Goal: Information Seeking & Learning: Learn about a topic

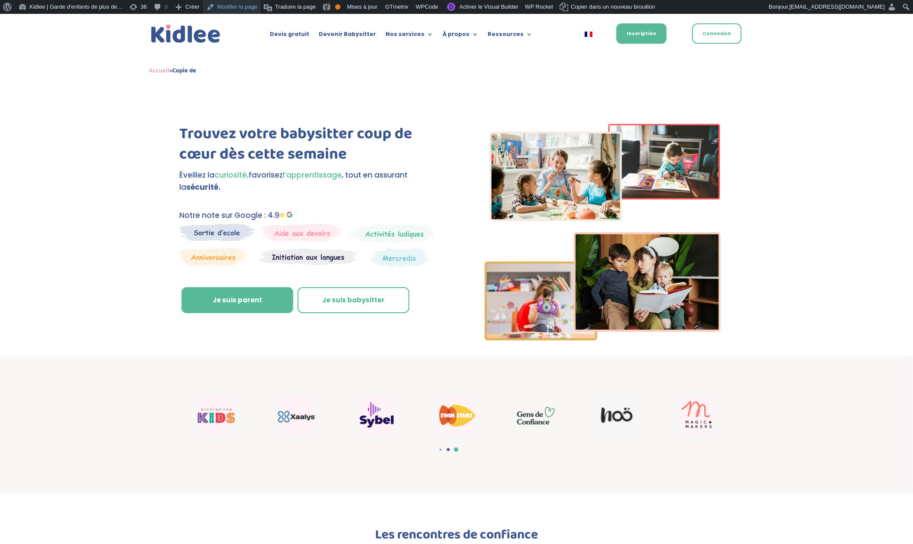
click at [250, 9] on link "Modifier la page" at bounding box center [232, 7] width 58 height 14
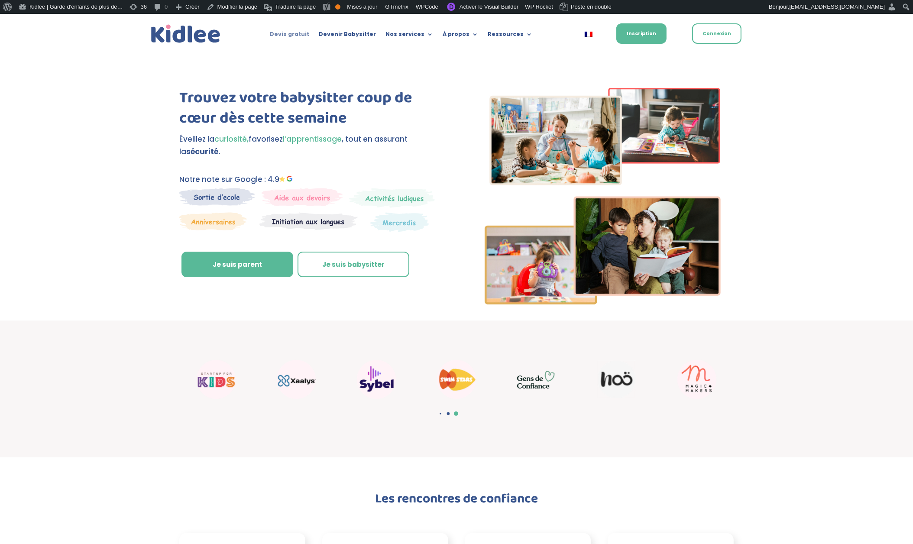
click at [299, 35] on link "Devis gratuit" at bounding box center [289, 36] width 39 height 10
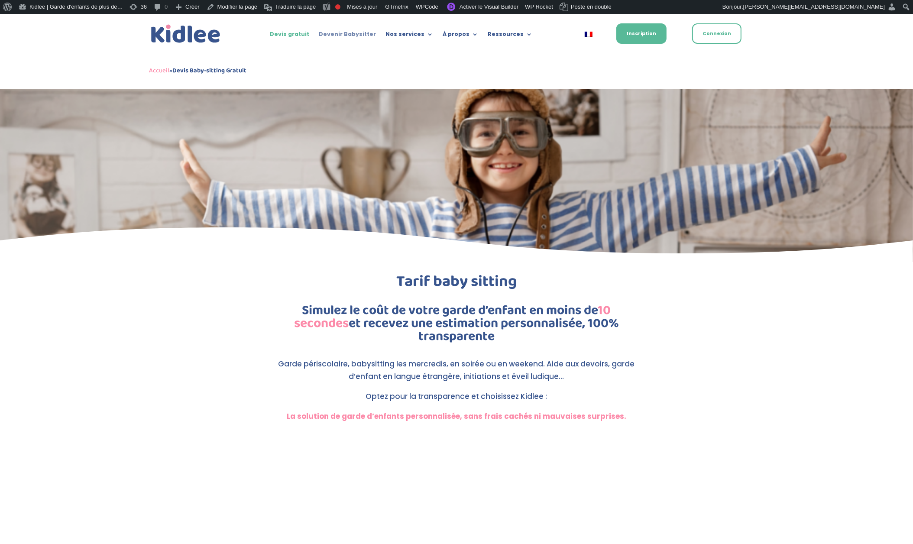
click at [368, 35] on link "Devenir Babysitter" at bounding box center [347, 36] width 57 height 10
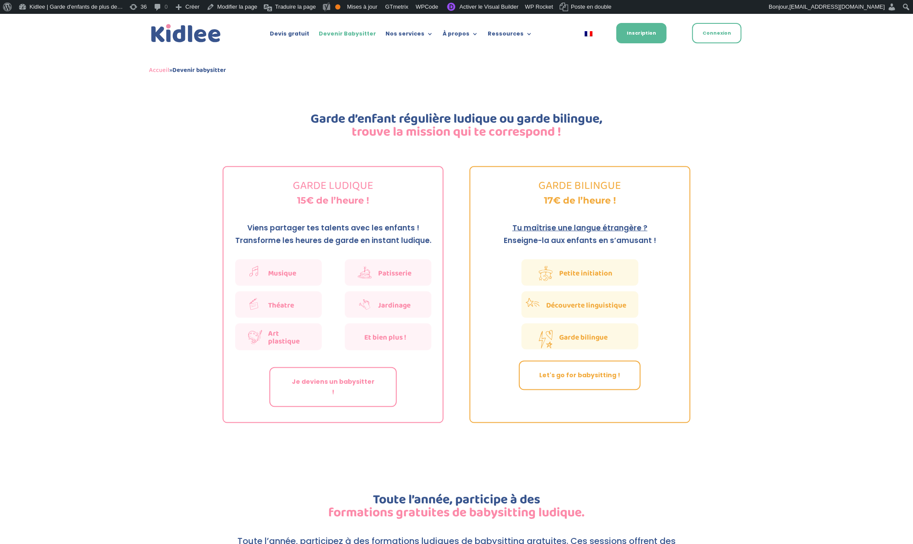
scroll to position [1271, 0]
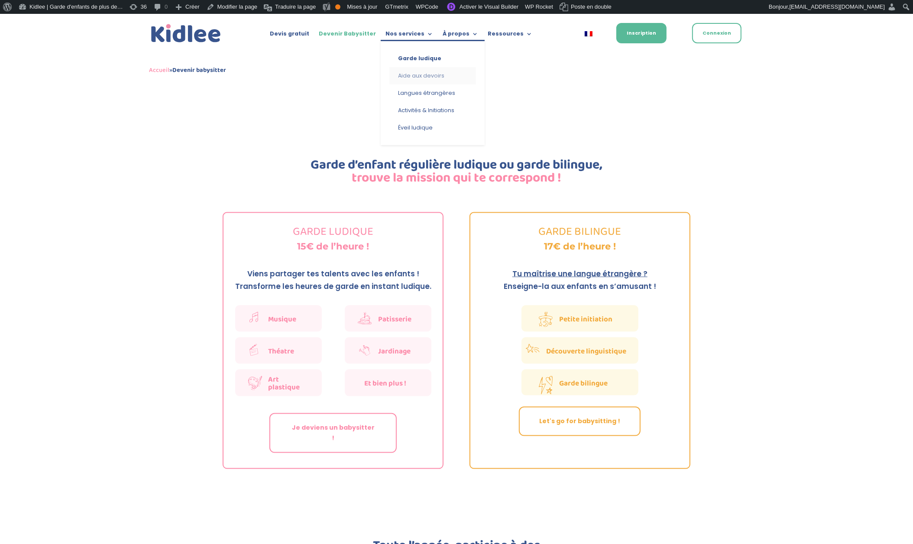
click at [428, 71] on link "Aide aux devoirs" at bounding box center [432, 75] width 87 height 17
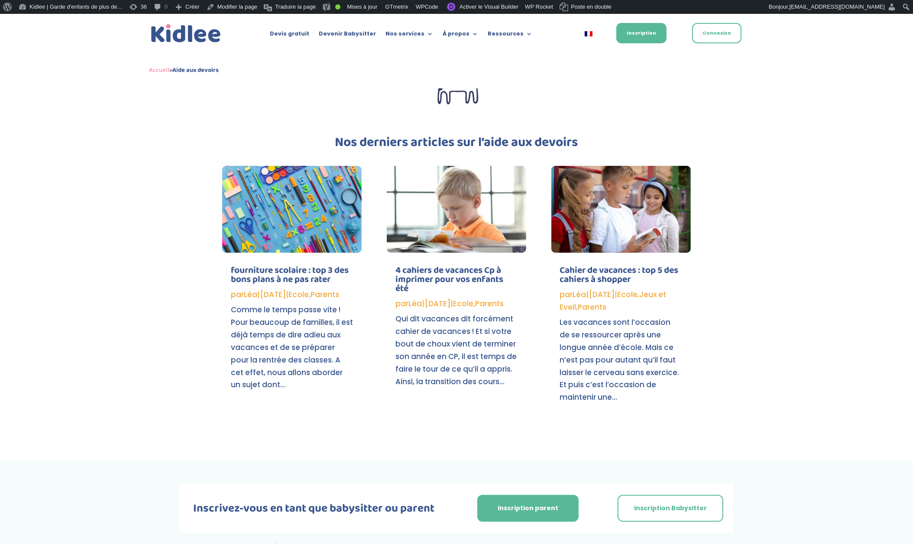
scroll to position [356, 0]
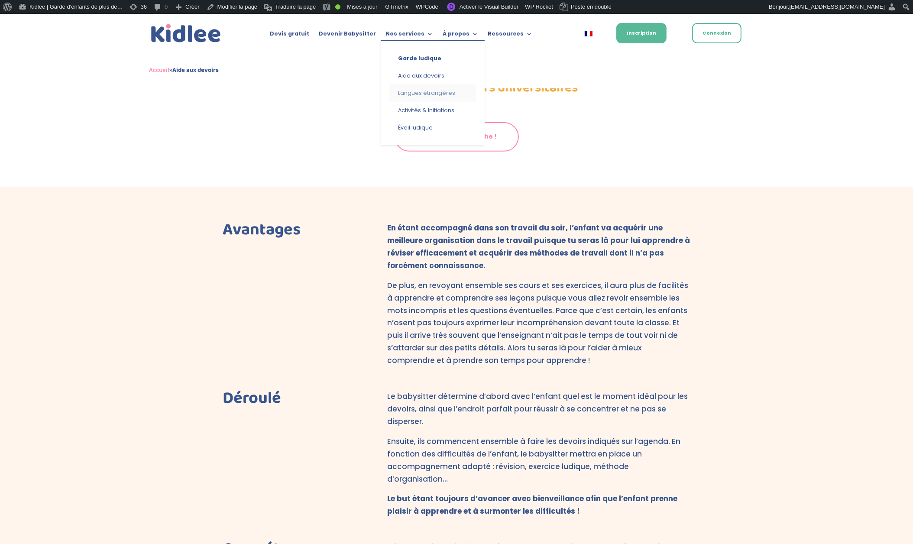
click at [426, 92] on link "Langues étrangères" at bounding box center [432, 92] width 87 height 17
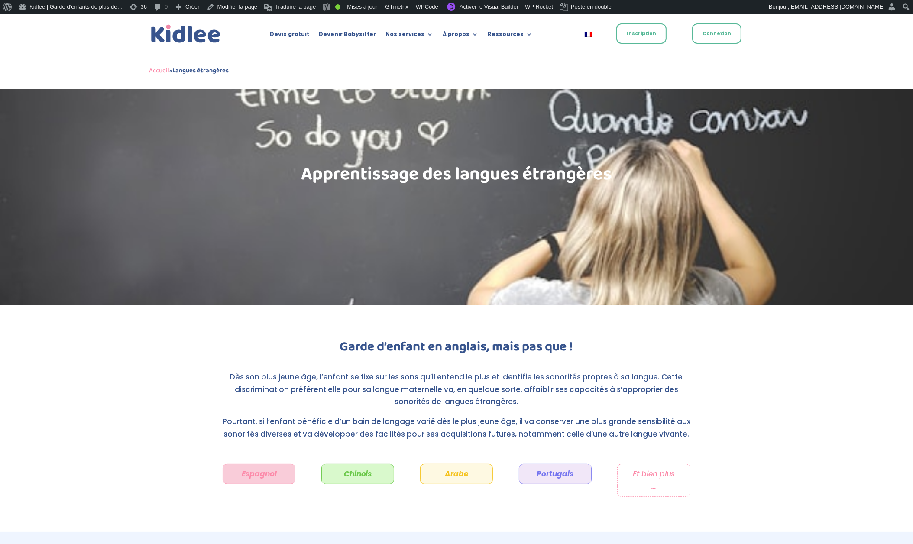
click at [640, 31] on link "Inscription" at bounding box center [641, 33] width 50 height 20
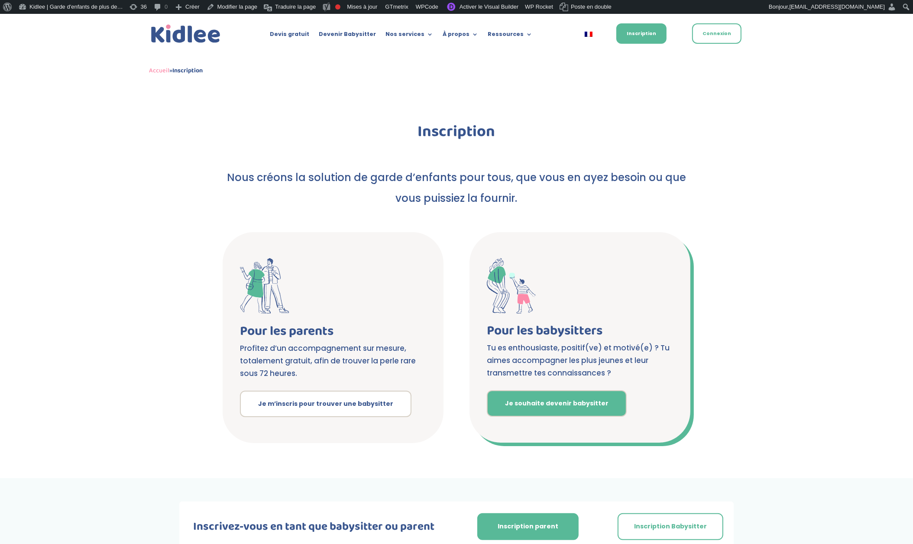
click at [571, 400] on link "Je souhaite devenir babysitter" at bounding box center [557, 403] width 140 height 27
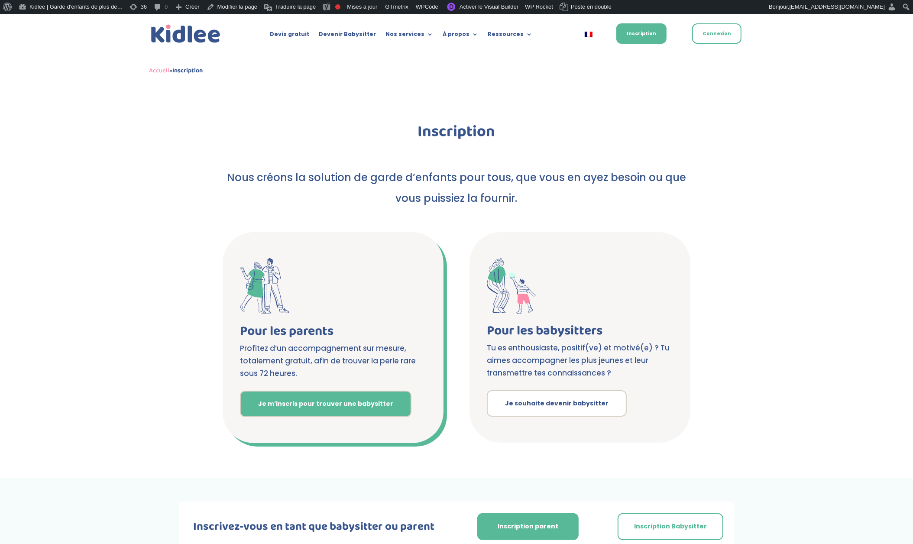
click at [325, 408] on link "Je m’inscris pour trouver une babysitter" at bounding box center [325, 403] width 171 height 27
click at [365, 290] on span at bounding box center [333, 286] width 186 height 56
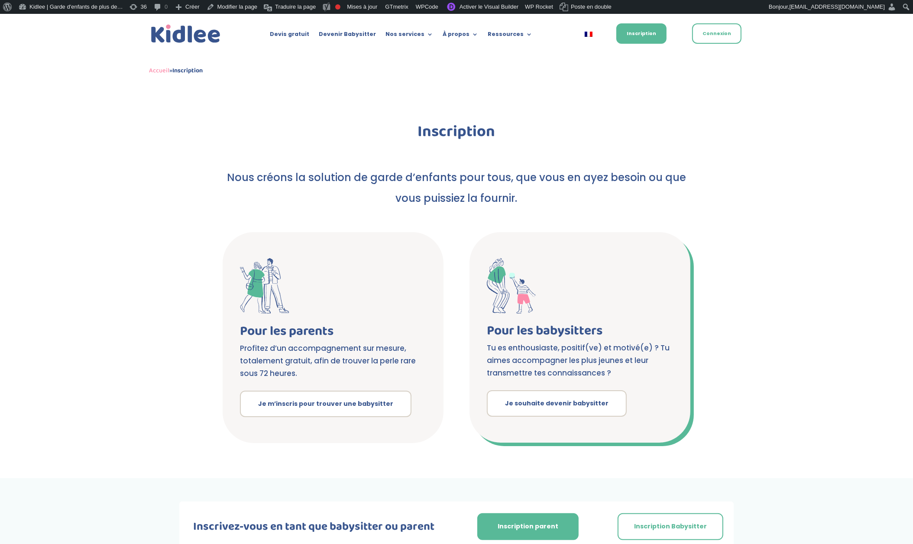
click at [624, 284] on span at bounding box center [580, 285] width 186 height 55
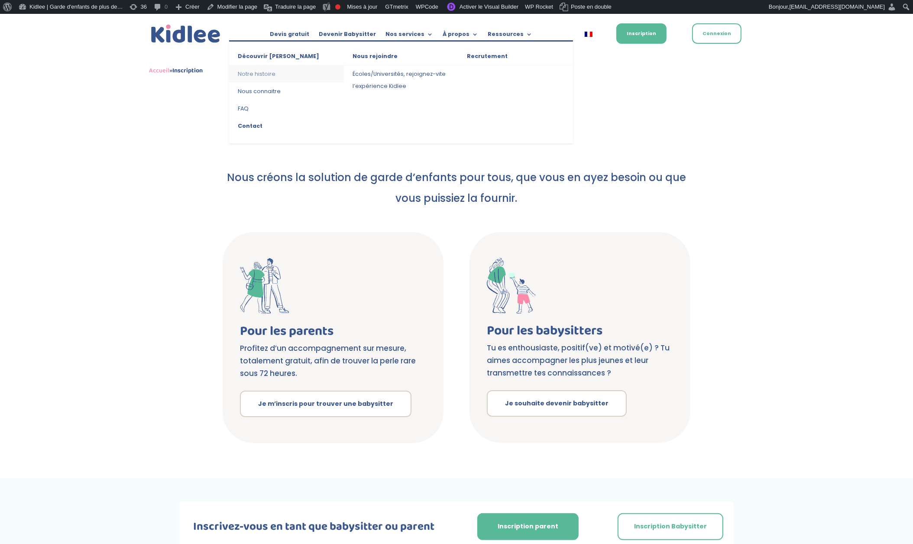
click at [267, 75] on link "Notre histoire" at bounding box center [286, 73] width 115 height 17
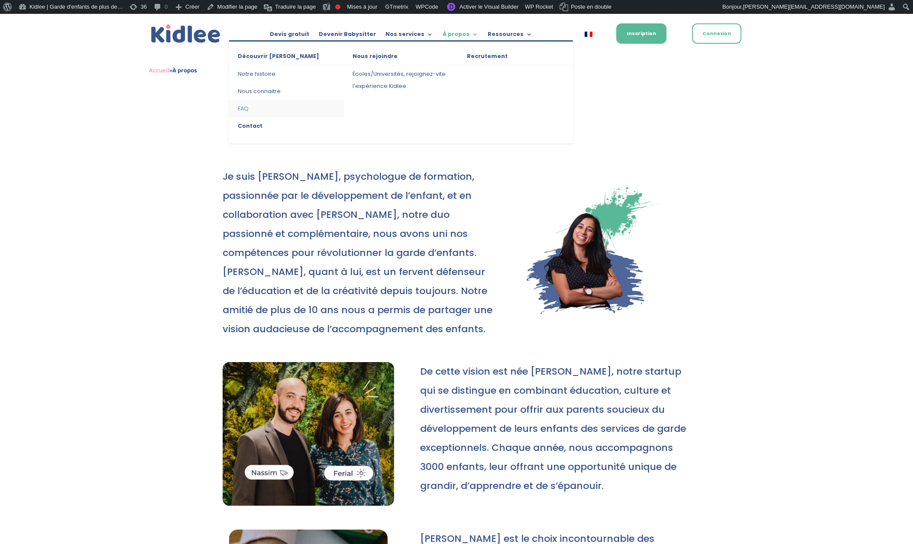
click at [243, 109] on link "FAQ" at bounding box center [286, 108] width 115 height 17
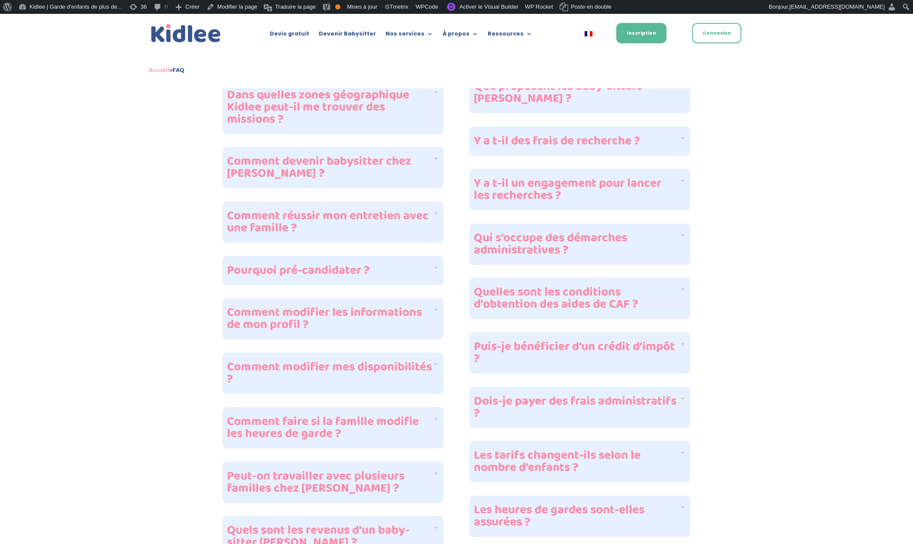
scroll to position [42, 0]
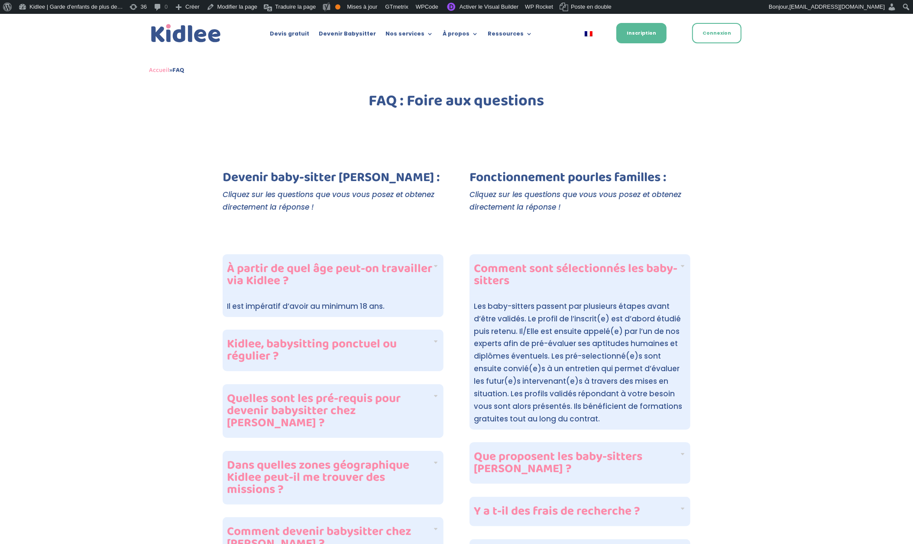
click at [460, 34] on div "Accueil » FAQ" at bounding box center [456, 29] width 615 height 36
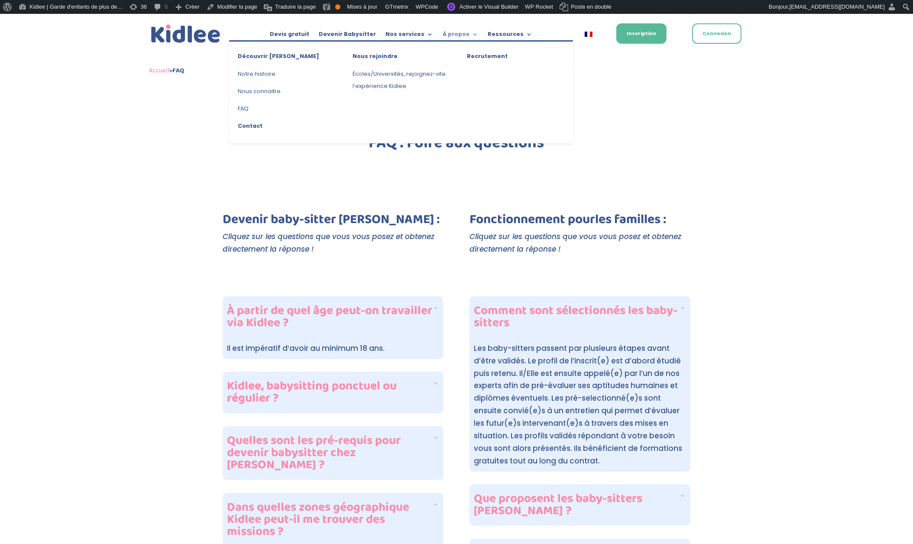
scroll to position [0, 0]
click at [394, 80] on link "Écoles/Universités, rejoignez-vite l’expérience Kidlee" at bounding box center [401, 79] width 115 height 29
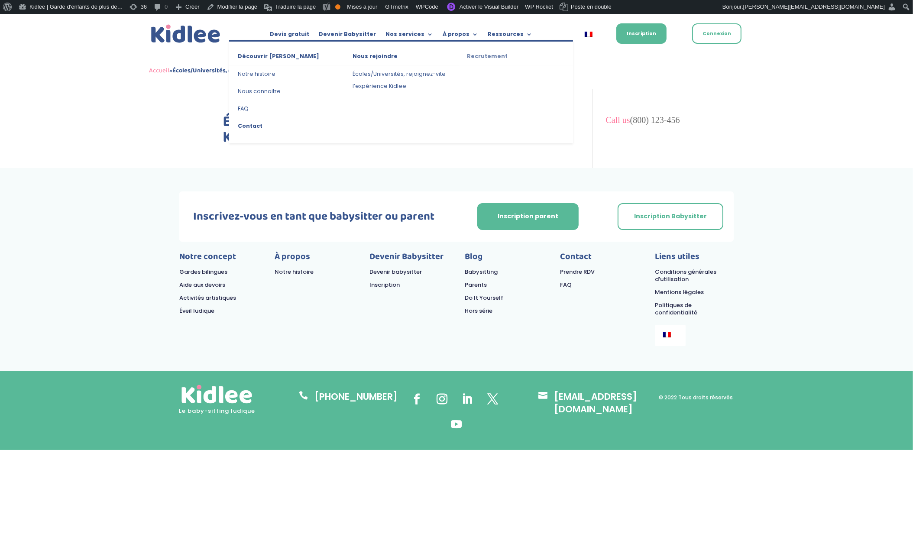
click at [481, 54] on link "Recrutement" at bounding box center [515, 57] width 115 height 15
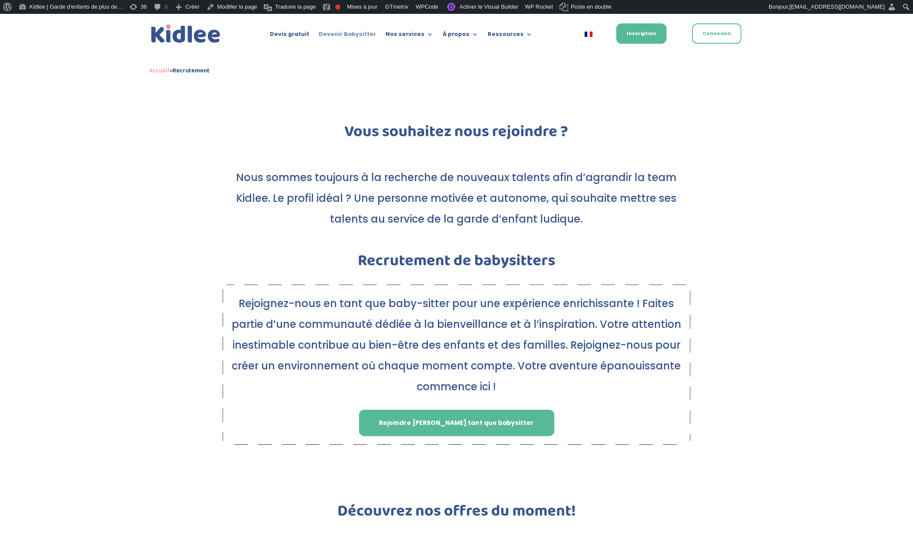
click at [345, 35] on link "Devenir Babysitter" at bounding box center [347, 36] width 57 height 10
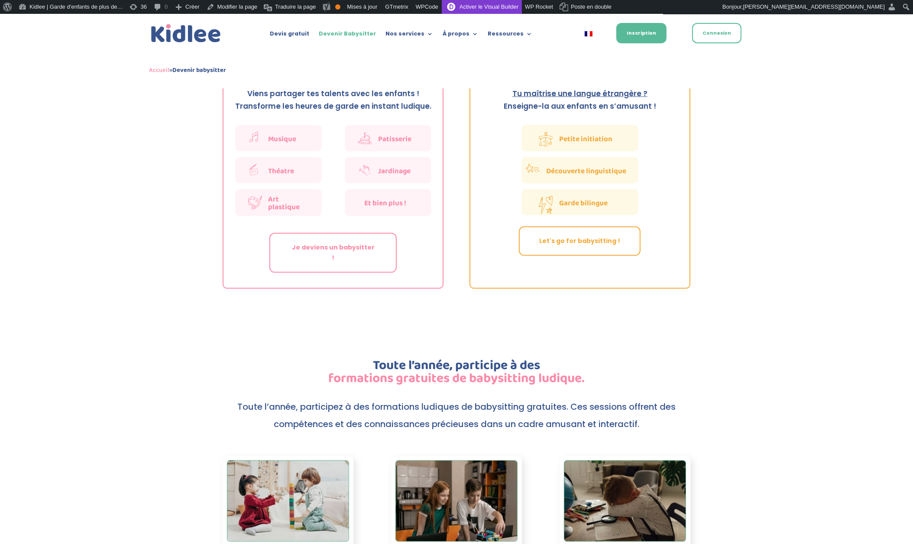
scroll to position [1531, 0]
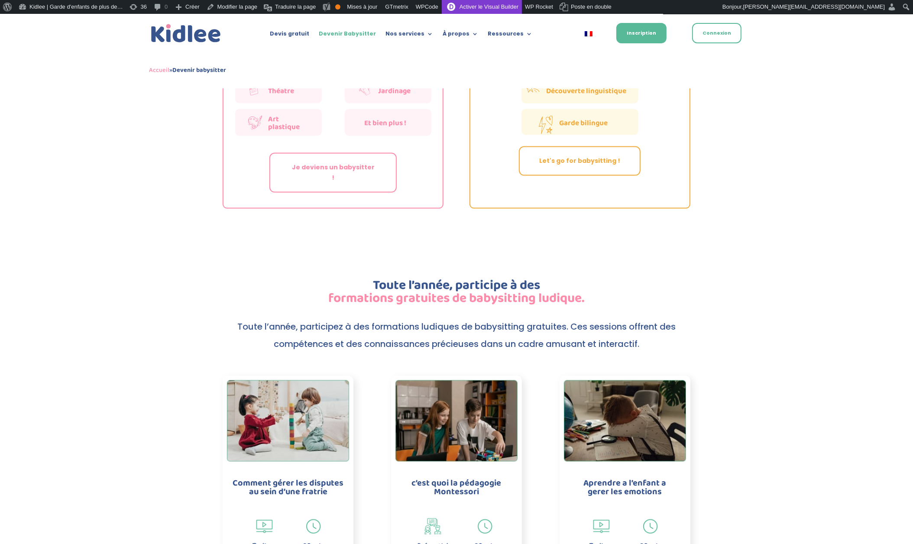
click at [516, 6] on link "Activer le Visual Builder" at bounding box center [482, 7] width 80 height 14
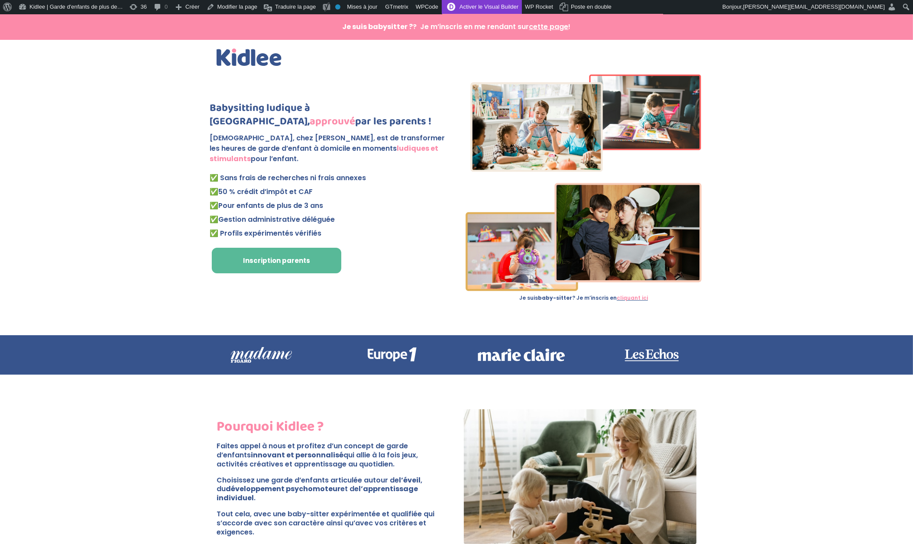
click at [490, 6] on link "Activer le Visual Builder" at bounding box center [482, 7] width 80 height 14
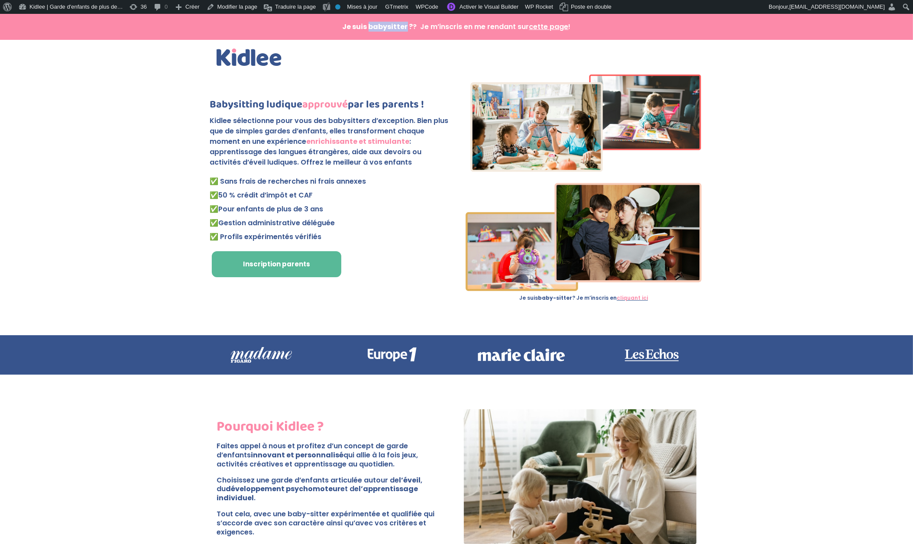
click at [388, 28] on strong "Je suis babysitter ?" at bounding box center [377, 27] width 71 height 10
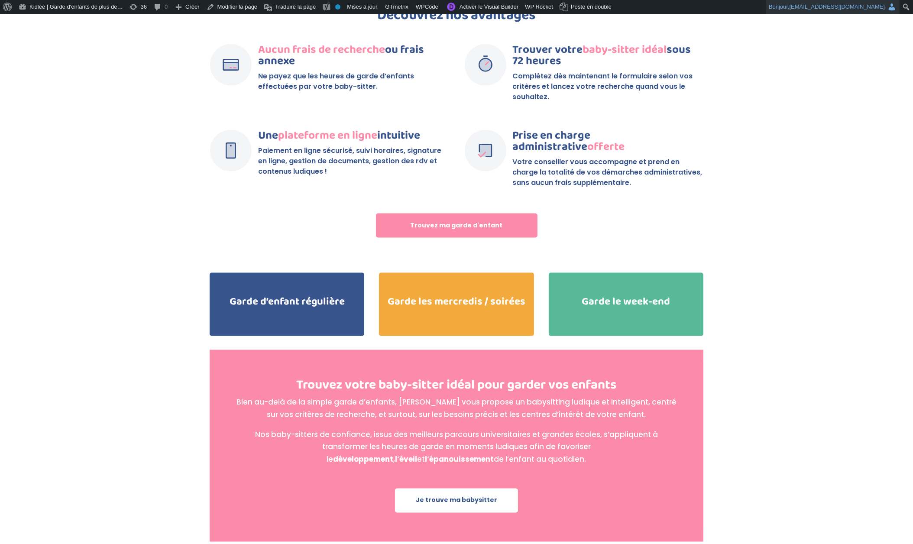
scroll to position [1673, 0]
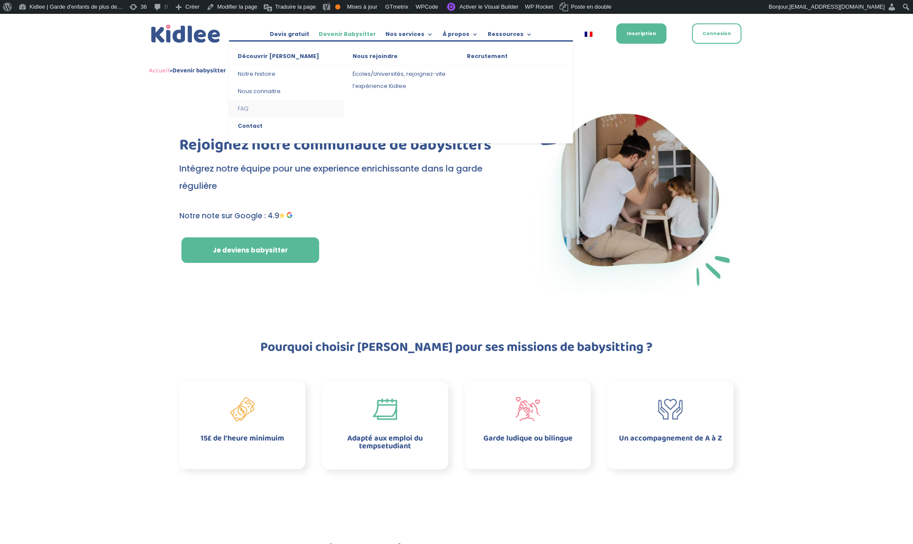
click at [245, 105] on link "FAQ" at bounding box center [286, 108] width 115 height 17
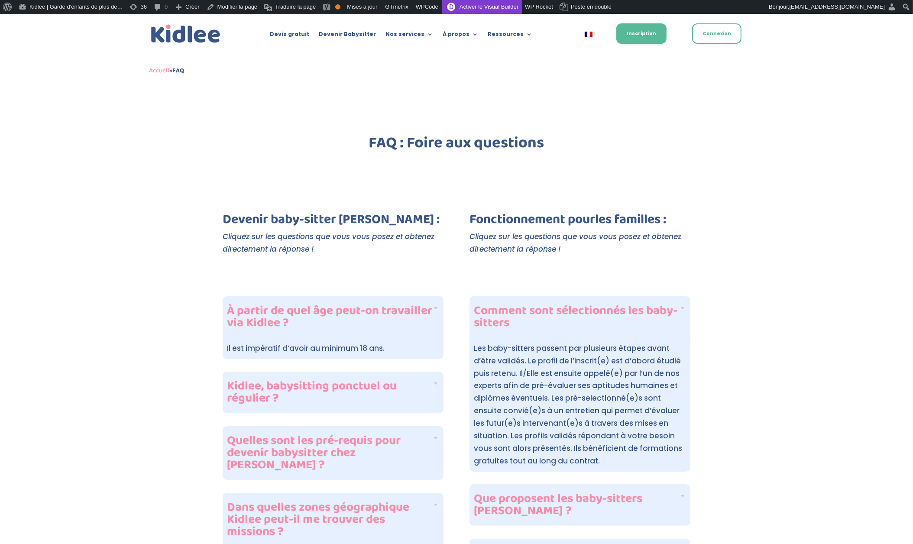
click at [506, 7] on link "Activer le Visual Builder" at bounding box center [482, 7] width 80 height 14
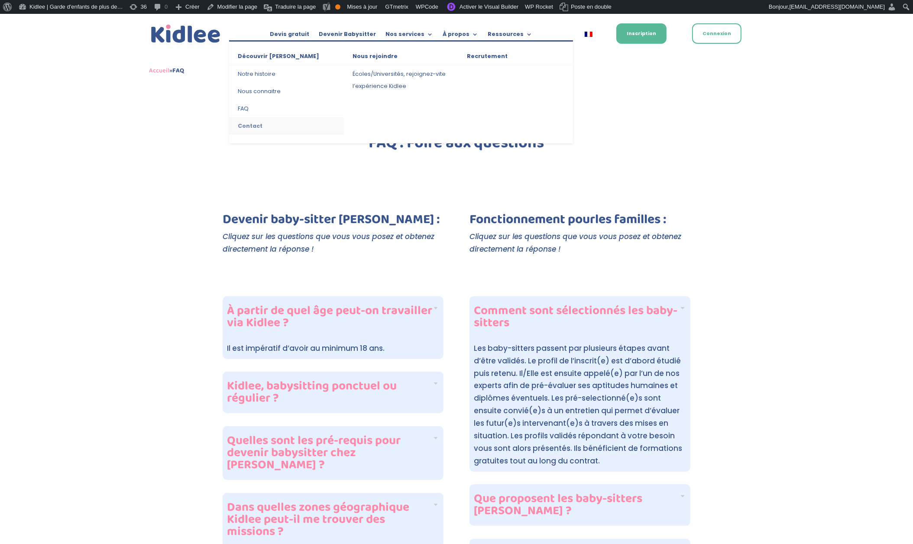
click at [256, 129] on link "Contact" at bounding box center [286, 125] width 115 height 17
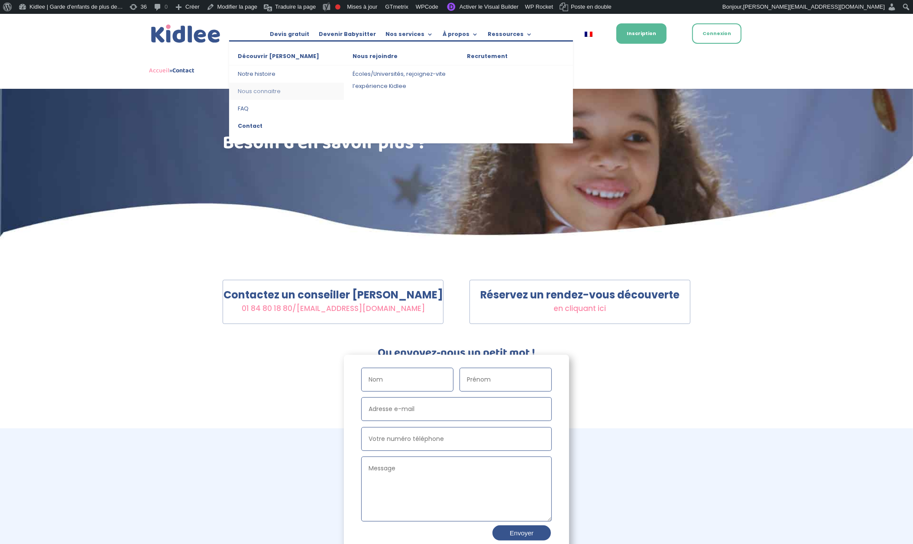
click at [249, 86] on link "Nous connaitre" at bounding box center [286, 91] width 115 height 17
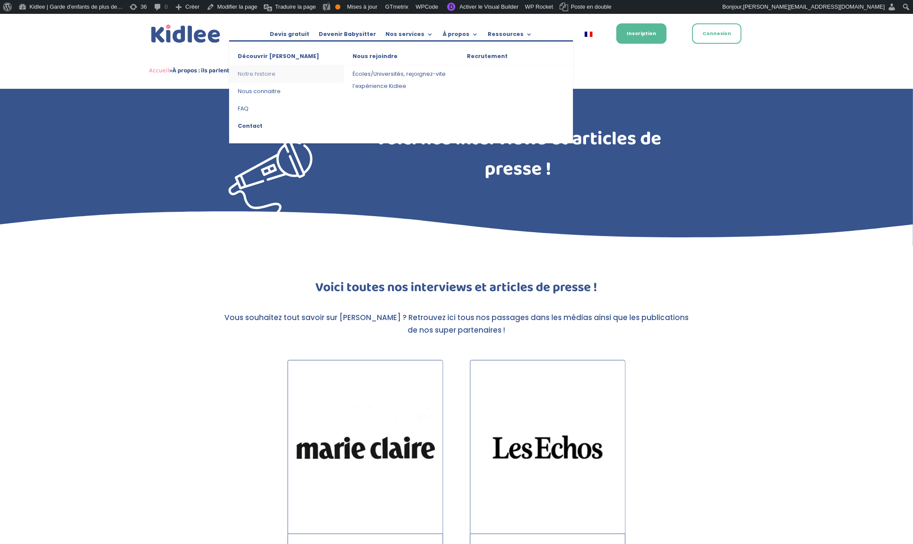
click at [267, 72] on link "Notre histoire" at bounding box center [286, 73] width 115 height 17
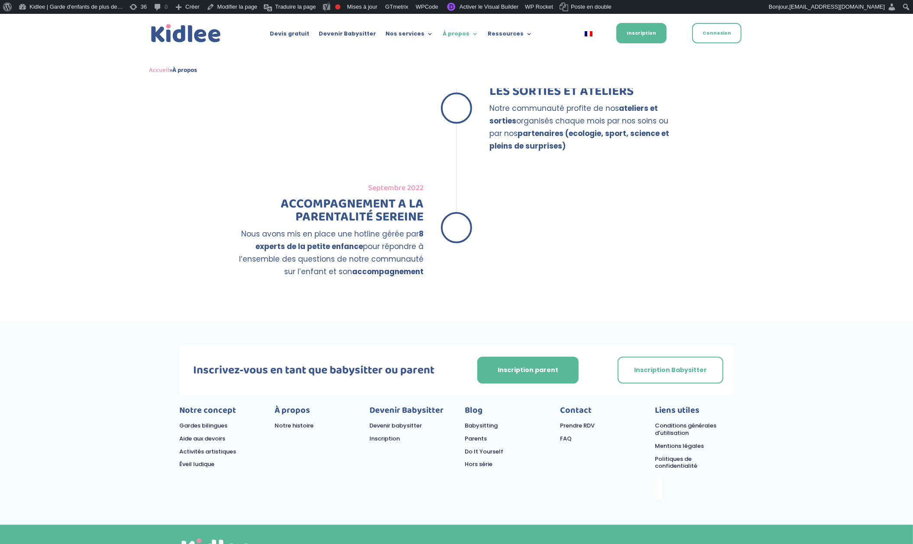
scroll to position [87, 0]
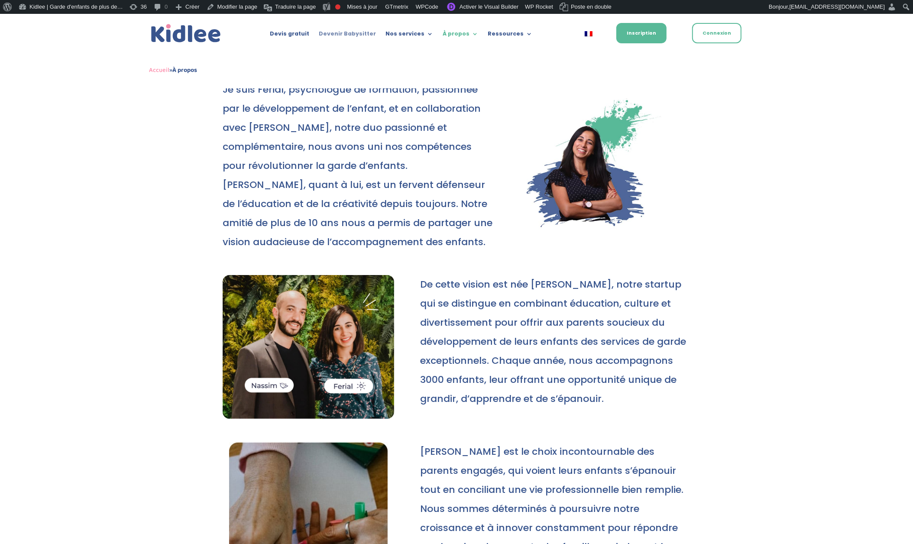
click at [355, 34] on link "Devenir Babysitter" at bounding box center [347, 36] width 57 height 10
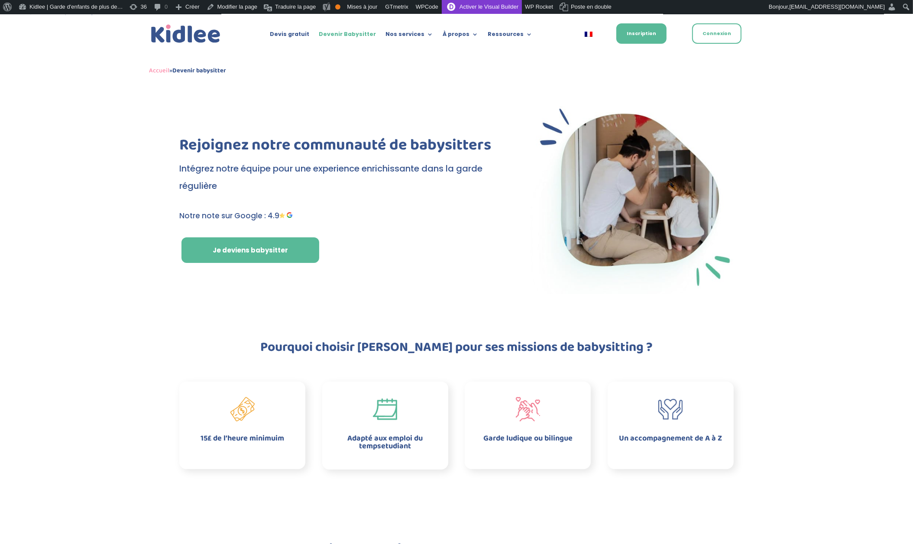
click at [503, 7] on link "Activer le Visual Builder" at bounding box center [482, 7] width 80 height 14
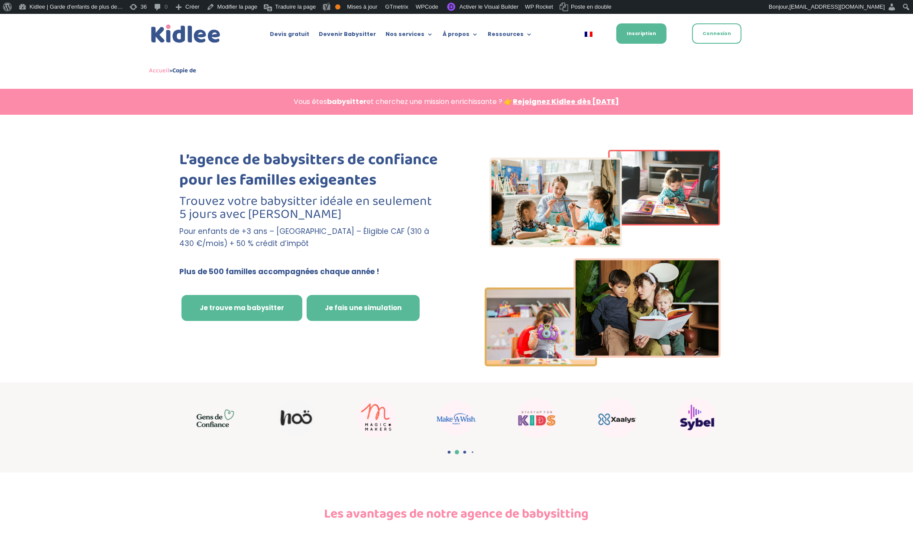
click at [337, 303] on link "Je fais une simulation" at bounding box center [362, 308] width 113 height 26
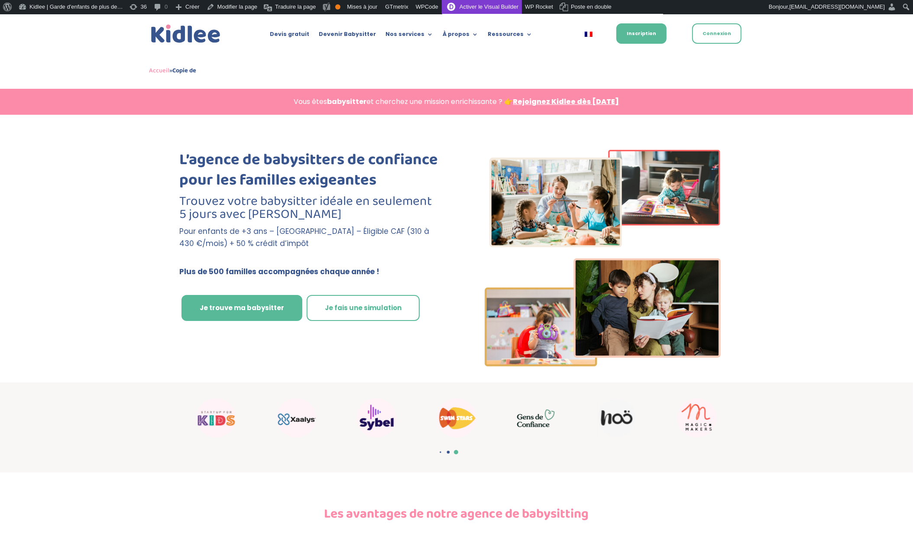
click at [510, 7] on link "Activer le Visual Builder" at bounding box center [482, 7] width 80 height 14
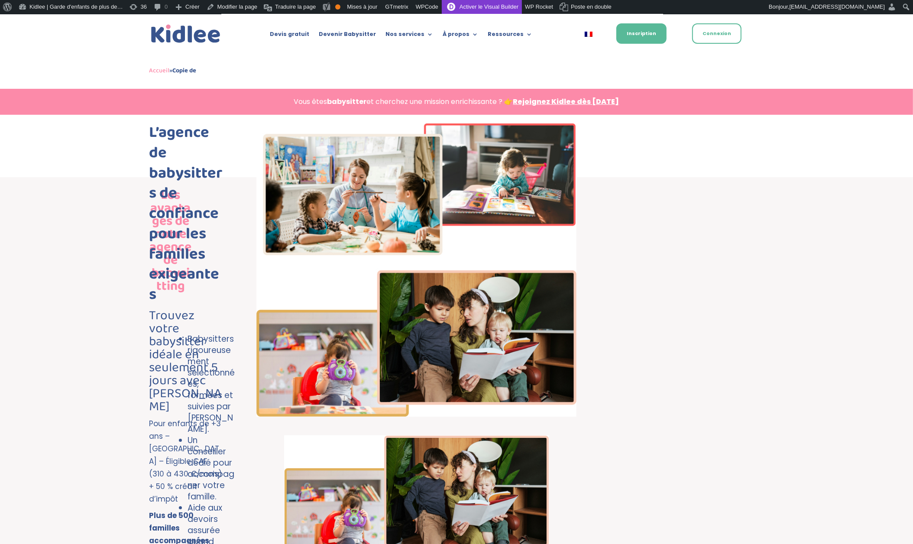
click at [500, 10] on link "Activer le Visual Builder" at bounding box center [482, 7] width 80 height 14
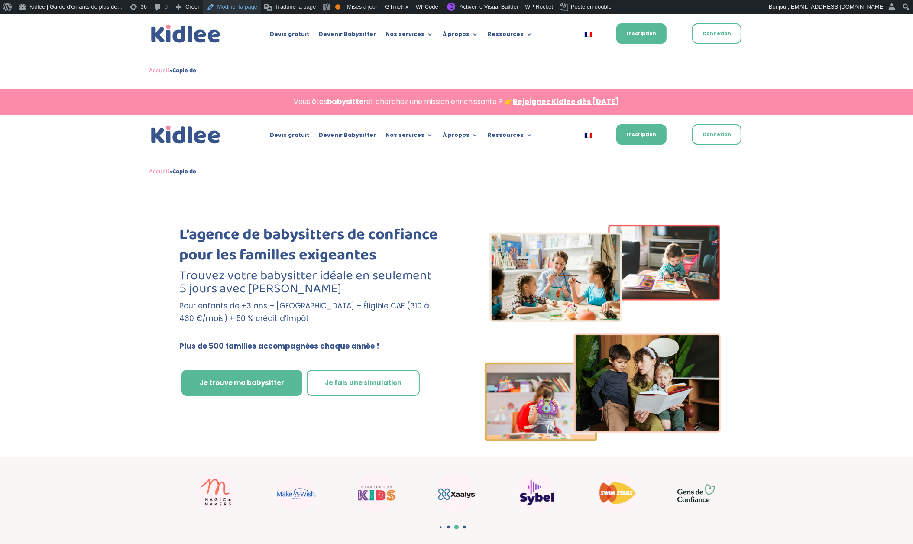
click at [247, 4] on link "Modifier la page" at bounding box center [232, 7] width 58 height 14
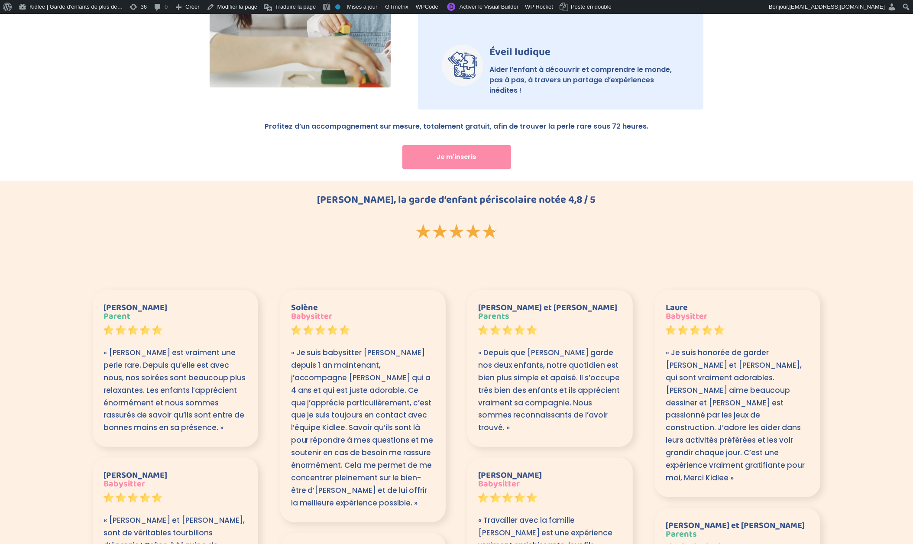
scroll to position [786, 0]
